Goal: Entertainment & Leisure: Consume media (video, audio)

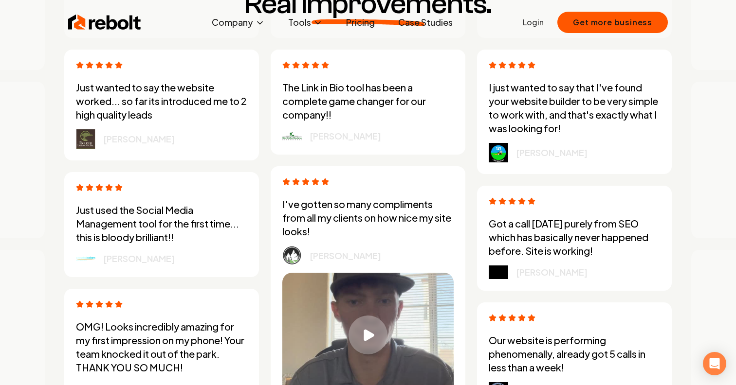
scroll to position [2780, 0]
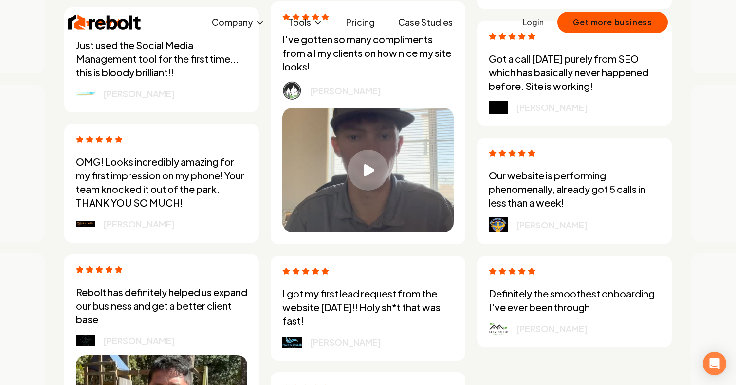
click at [371, 179] on div "Play video" at bounding box center [367, 170] width 41 height 41
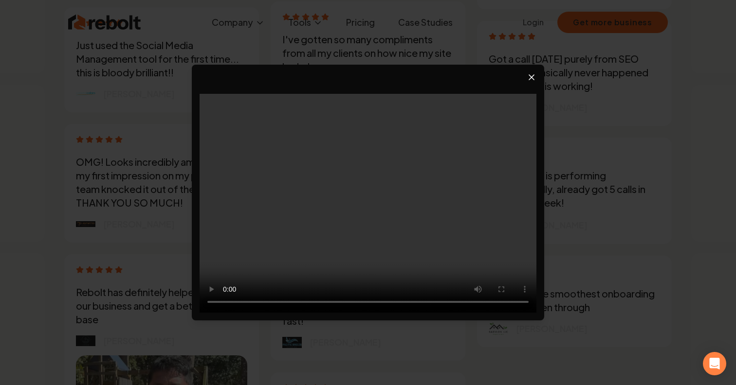
click at [367, 228] on video at bounding box center [368, 203] width 337 height 219
click at [530, 76] on icon "Close video player" at bounding box center [532, 78] width 10 height 10
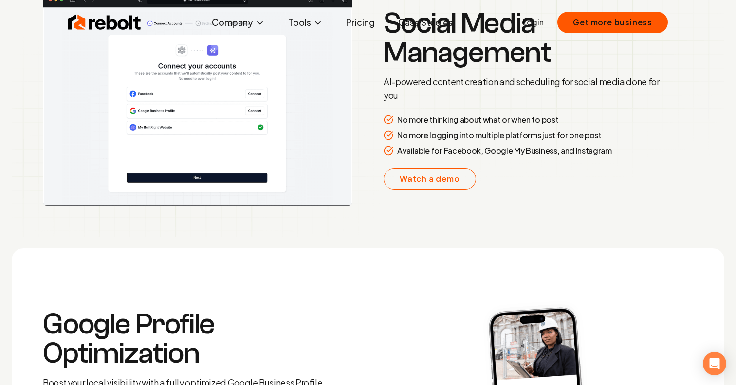
scroll to position [1547, 0]
